Goal: Task Accomplishment & Management: Manage account settings

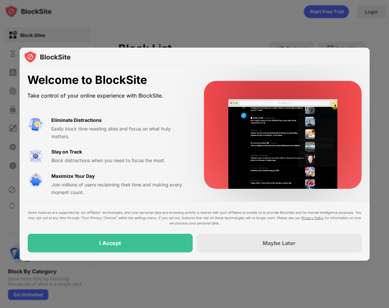
click at [160, 255] on div "Some features are supported by our affiliates’ technologies, and your personal …" at bounding box center [194, 231] width 350 height 59
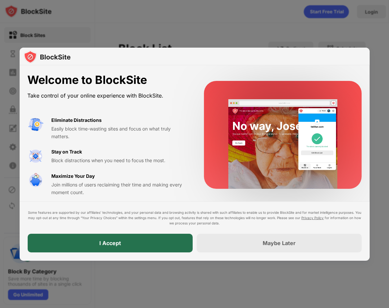
click at [160, 245] on div "I Accept" at bounding box center [109, 243] width 165 height 19
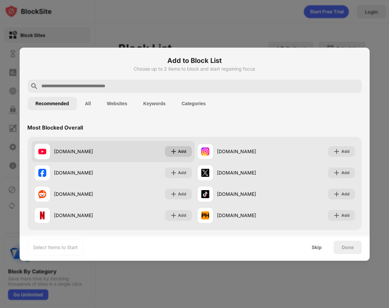
click at [176, 152] on img at bounding box center [173, 151] width 7 height 7
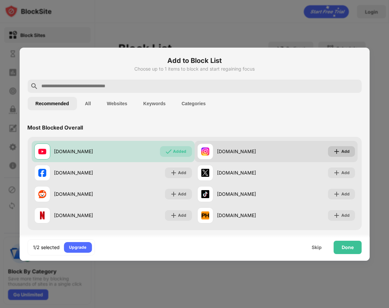
click at [344, 154] on div "Add" at bounding box center [345, 151] width 8 height 7
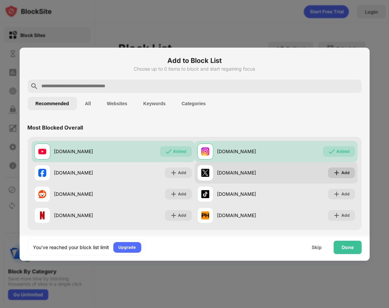
click at [339, 171] on img at bounding box center [336, 173] width 7 height 7
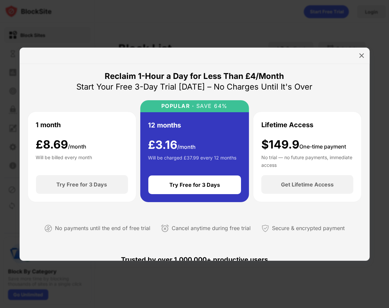
scroll to position [1, 0]
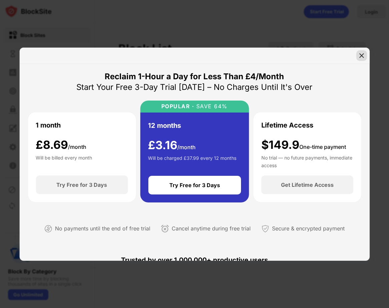
click at [364, 56] on img at bounding box center [361, 55] width 7 height 7
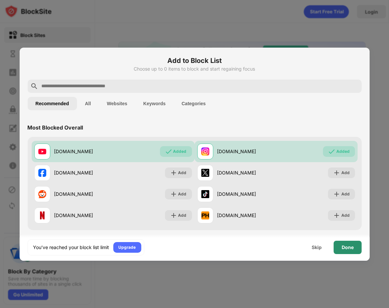
scroll to position [0, 0]
click at [354, 246] on div "Done" at bounding box center [348, 247] width 28 height 13
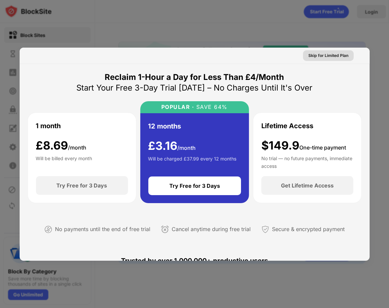
click at [331, 56] on div "Skip for Limited Plan" at bounding box center [328, 55] width 40 height 7
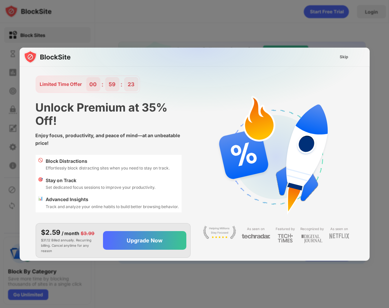
scroll to position [15, 0]
click at [343, 55] on div "Skip" at bounding box center [344, 57] width 9 height 7
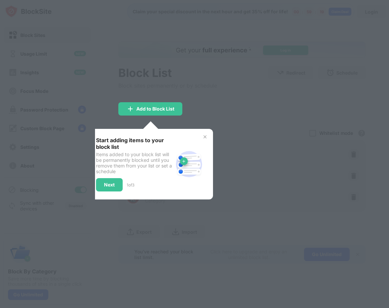
scroll to position [0, 0]
click at [112, 188] on div "Next" at bounding box center [109, 184] width 27 height 13
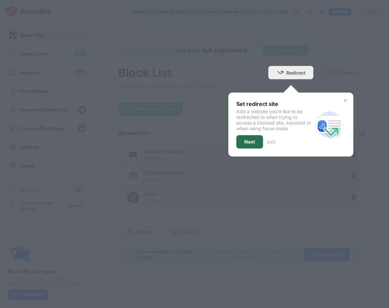
click at [253, 141] on div "Next" at bounding box center [249, 141] width 11 height 5
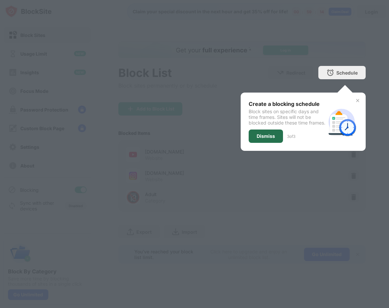
click at [262, 139] on div "Dismiss" at bounding box center [266, 136] width 18 height 5
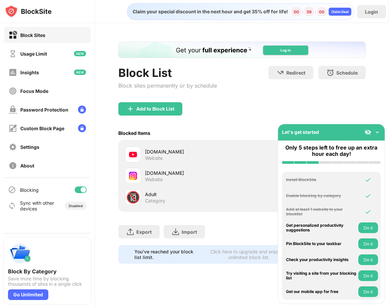
click at [377, 132] on img at bounding box center [377, 132] width 7 height 7
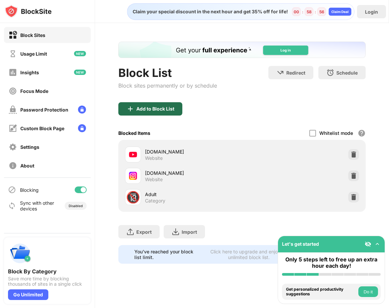
click at [170, 114] on div "Add to Block List" at bounding box center [150, 108] width 64 height 13
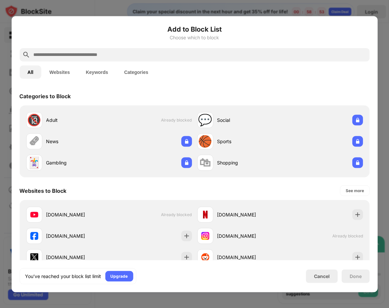
click at [110, 58] on input "text" at bounding box center [200, 55] width 334 height 8
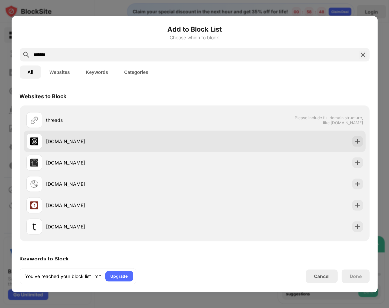
type input "*******"
click at [287, 142] on div "[DOMAIN_NAME]" at bounding box center [194, 141] width 342 height 21
click at [358, 138] on img at bounding box center [357, 141] width 7 height 7
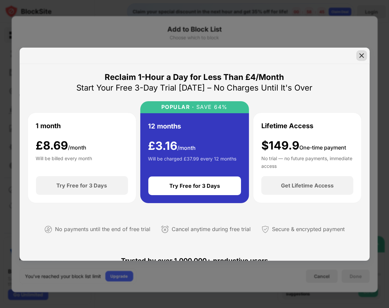
click at [362, 57] on img at bounding box center [361, 55] width 7 height 7
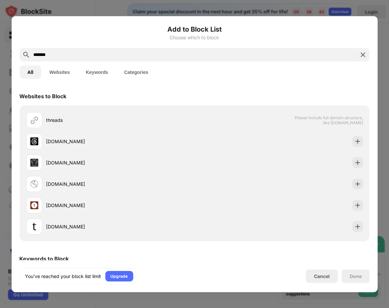
click at [363, 54] on img at bounding box center [363, 55] width 8 height 8
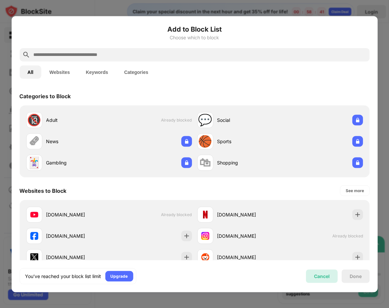
click at [321, 278] on div "Cancel" at bounding box center [322, 277] width 16 height 6
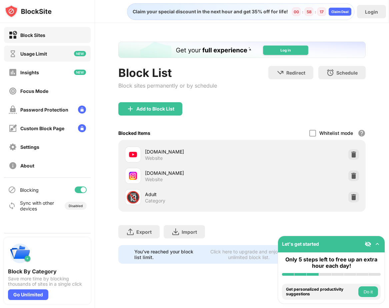
click at [41, 46] on div "Usage Limit" at bounding box center [47, 54] width 87 height 16
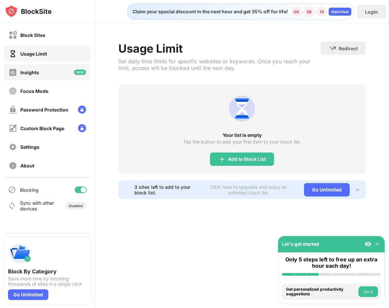
click at [49, 78] on div "Insights" at bounding box center [47, 72] width 87 height 16
